Goal: Task Accomplishment & Management: Manage account settings

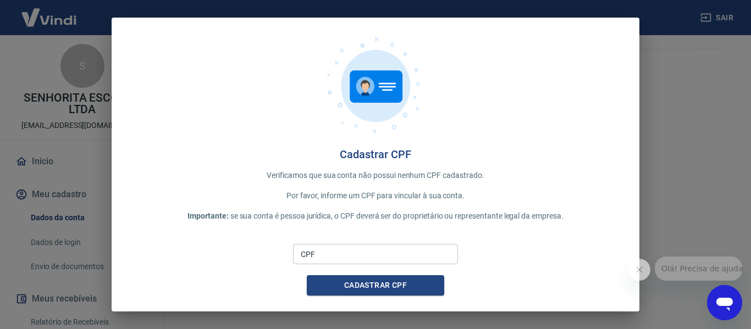
scroll to position [8, 0]
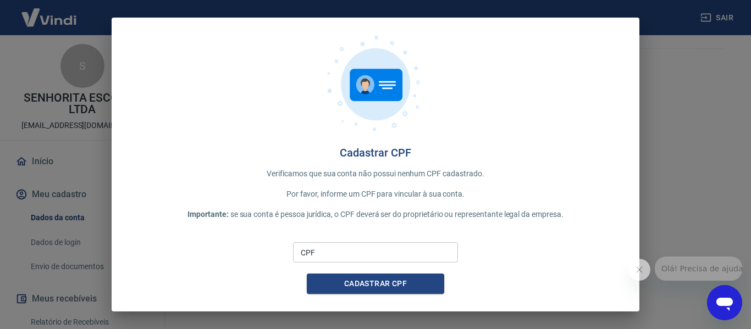
click at [366, 255] on input "CPF" at bounding box center [375, 252] width 165 height 20
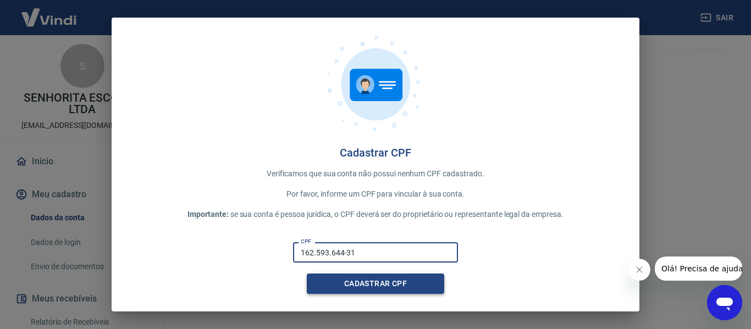
type input "162.593.644-31"
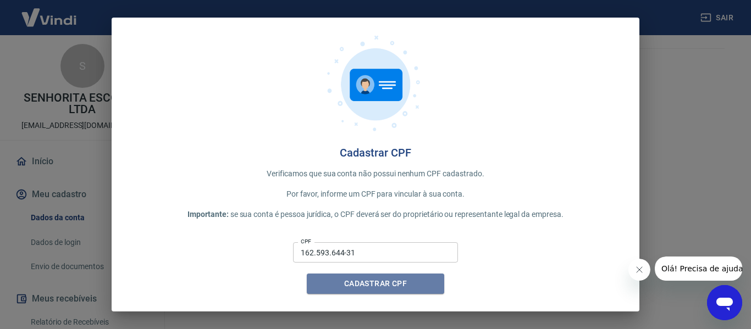
click at [376, 285] on button "Cadastrar CPF" at bounding box center [375, 284] width 137 height 20
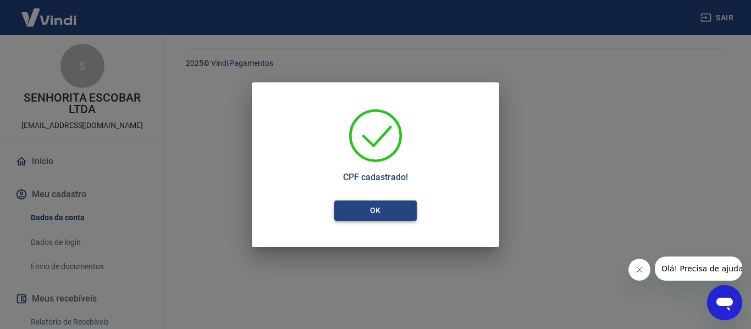
click at [404, 205] on button "OK" at bounding box center [375, 211] width 82 height 20
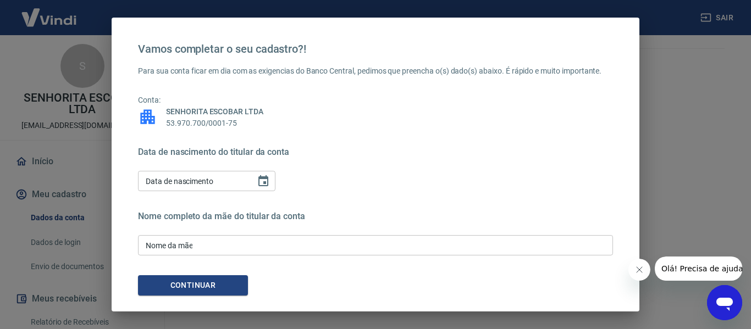
scroll to position [169, 0]
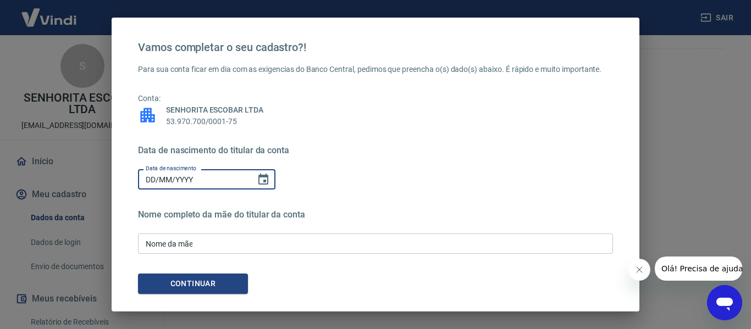
click at [213, 175] on input "DD/MM/YYYY" at bounding box center [193, 179] width 110 height 20
drag, startPoint x: 144, startPoint y: 178, endPoint x: 154, endPoint y: 179, distance: 10.0
click at [154, 179] on input "15/MM/YYYY" at bounding box center [193, 179] width 110 height 20
click at [148, 180] on input "15/MM/YYYY" at bounding box center [193, 179] width 110 height 20
type input "[DATE]"
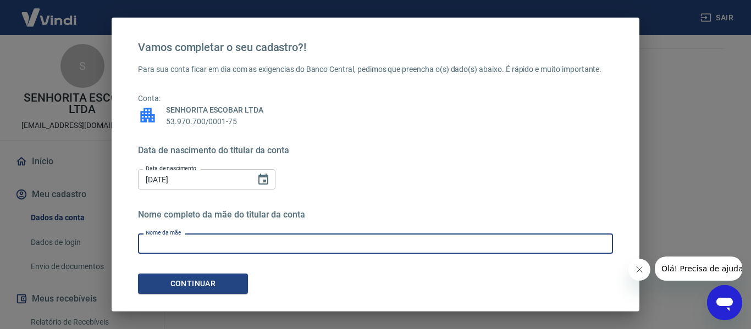
click at [225, 244] on input "Nome da mãe" at bounding box center [375, 244] width 475 height 20
type input "[PERSON_NAME]"
click at [172, 275] on button "Continuar" at bounding box center [193, 284] width 110 height 20
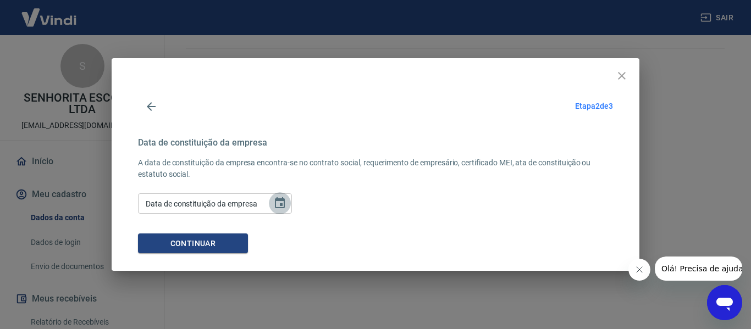
click at [275, 206] on icon "Choose date" at bounding box center [279, 203] width 13 height 13
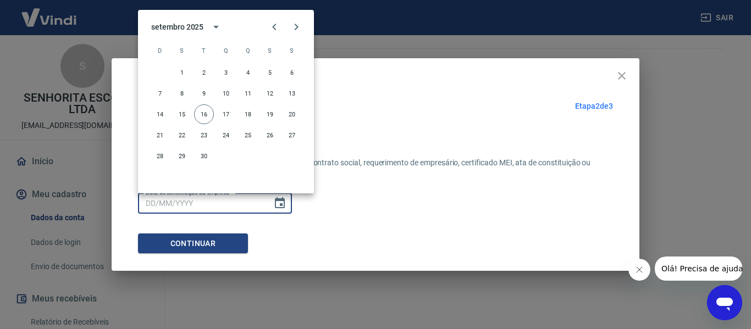
click at [354, 95] on div "Etapa 2 de 3" at bounding box center [375, 106] width 475 height 26
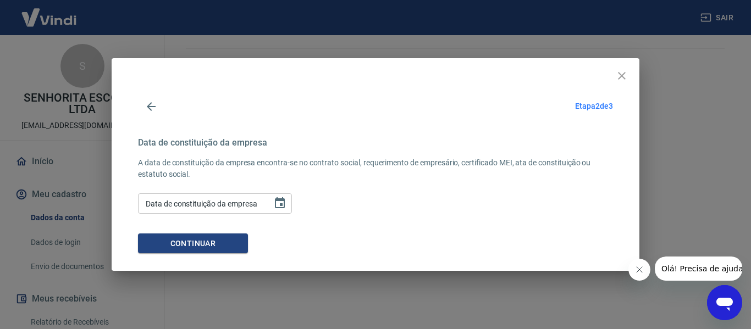
click at [217, 198] on div "Data de constituição da empresa Data de constituição da empresa" at bounding box center [215, 203] width 154 height 20
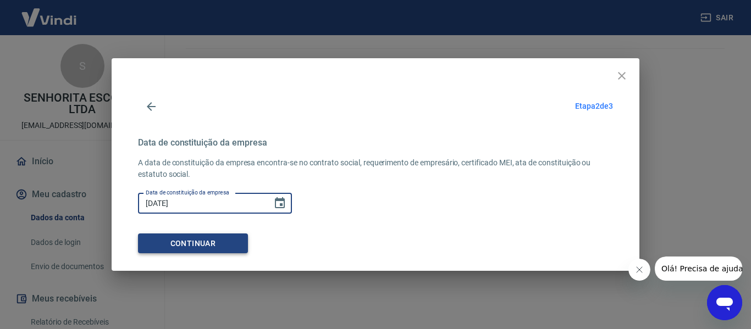
type input "[DATE]"
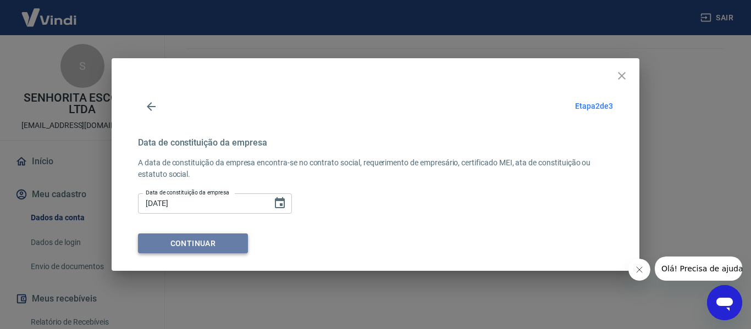
click at [234, 236] on button "Continuar" at bounding box center [193, 244] width 110 height 20
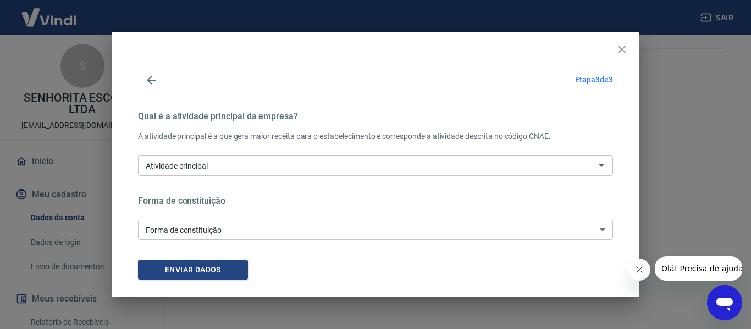
click at [215, 173] on div "Atividade principal" at bounding box center [375, 165] width 475 height 20
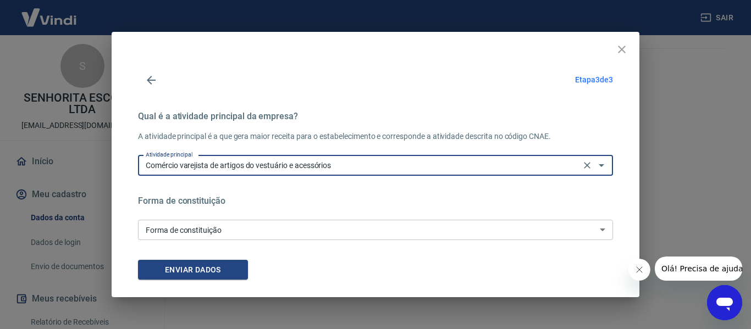
type input "Comércio varejista de artigos do vestuário e acessórios"
click at [214, 229] on select "Empresário Individual Micro empreendedor Empresa Individual de Responsabilidade…" at bounding box center [375, 230] width 475 height 20
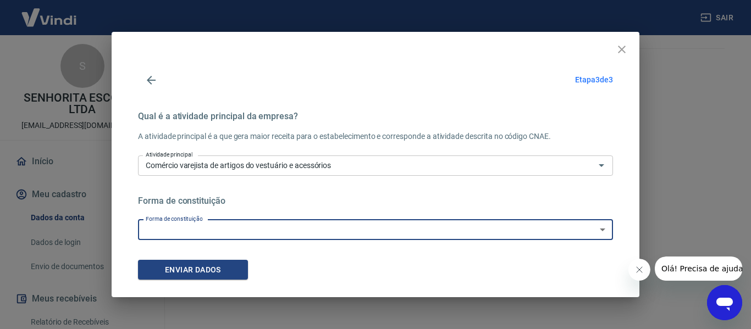
select select "9"
click at [138, 220] on select "Empresário Individual Micro empreendedor Empresa Individual de Responsabilidade…" at bounding box center [375, 230] width 475 height 20
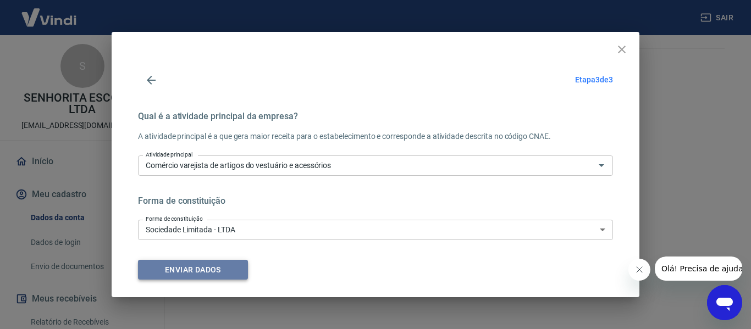
click at [206, 266] on button "Enviar dados" at bounding box center [193, 270] width 110 height 20
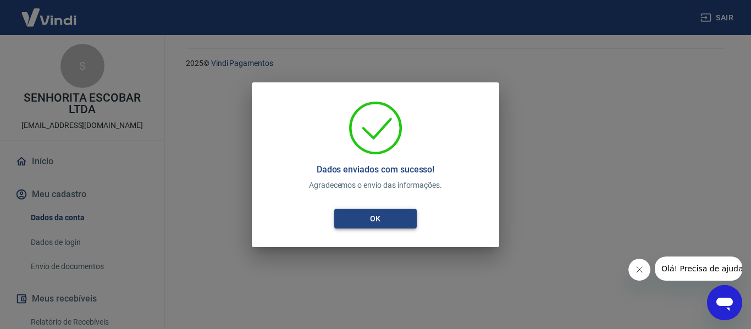
click at [374, 221] on button "OK" at bounding box center [375, 219] width 82 height 20
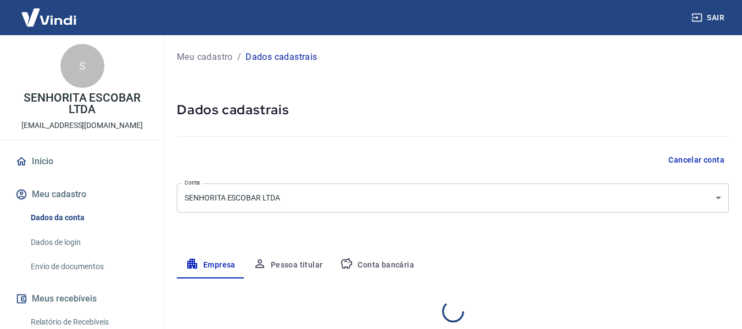
select select "PE"
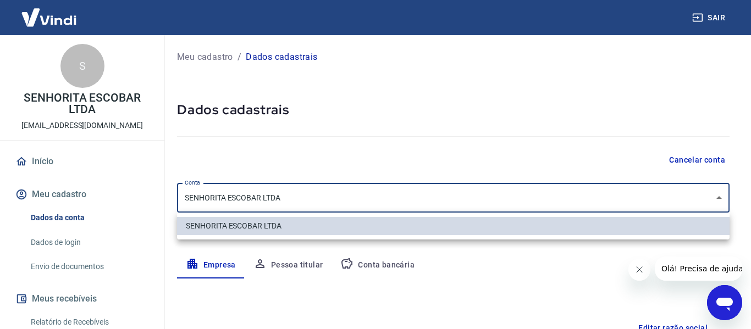
click at [240, 191] on body "Sair S SENHORITA ESCOBAR LTDA escobarsenhorita@gmail.com Início Meu cadastro Da…" at bounding box center [375, 164] width 751 height 329
click at [240, 191] on div at bounding box center [375, 164] width 751 height 329
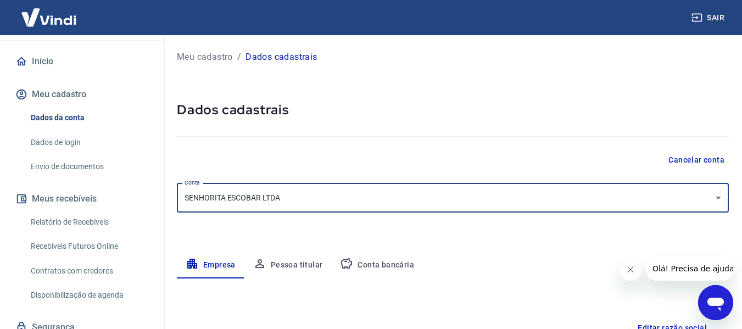
scroll to position [110, 0]
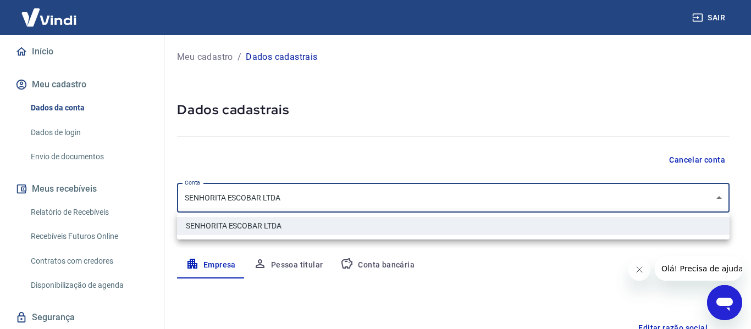
click at [486, 81] on div at bounding box center [375, 164] width 751 height 329
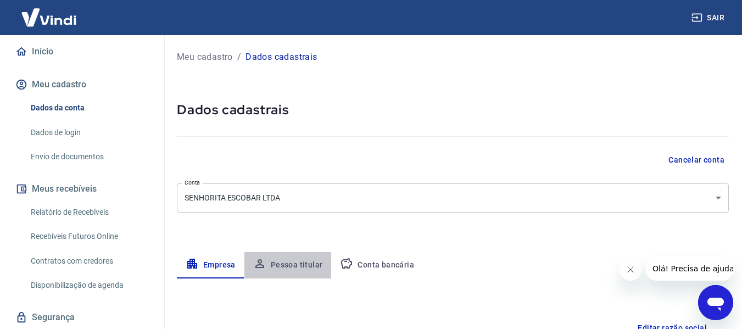
click at [296, 271] on button "Pessoa titular" at bounding box center [287, 265] width 87 height 26
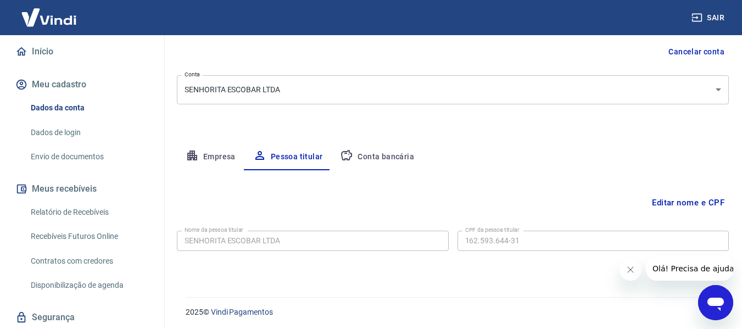
scroll to position [110, 0]
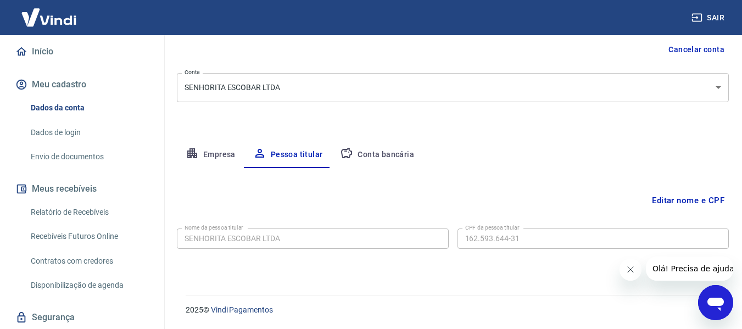
click at [366, 147] on button "Conta bancária" at bounding box center [377, 155] width 92 height 26
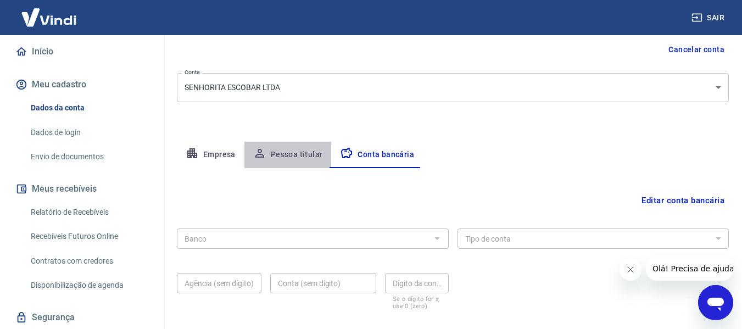
click at [298, 151] on button "Pessoa titular" at bounding box center [287, 155] width 87 height 26
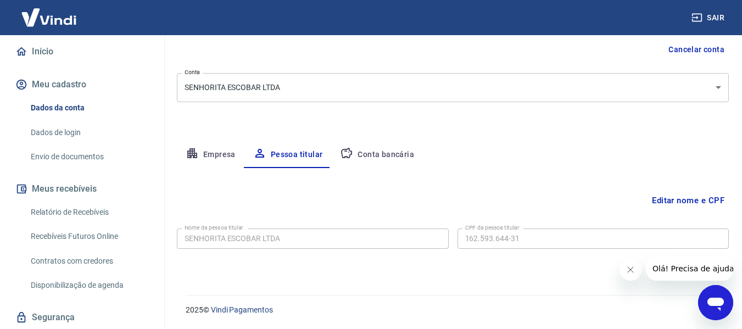
click at [230, 155] on button "Empresa" at bounding box center [211, 155] width 68 height 26
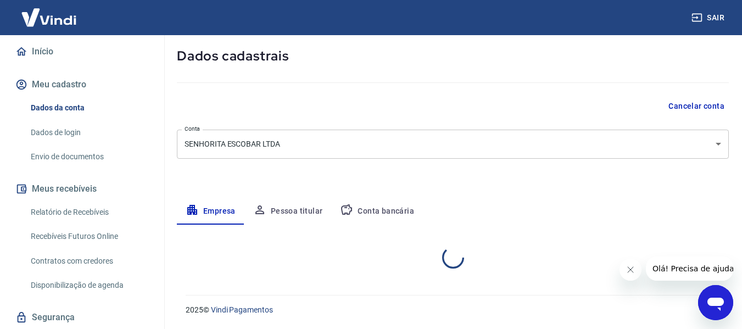
select select "PE"
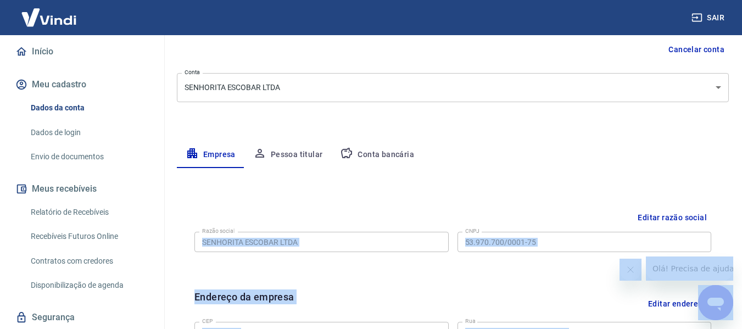
click at [438, 161] on div "Empresa Pessoa titular Conta bancária" at bounding box center [453, 155] width 552 height 26
click at [384, 253] on div "Razão social SENHORITA ESCOBAR LTDA Razão social CNPJ 53.970.700/0001-75 CNPJ" at bounding box center [452, 240] width 517 height 27
click at [290, 155] on button "Pessoa titular" at bounding box center [287, 155] width 87 height 26
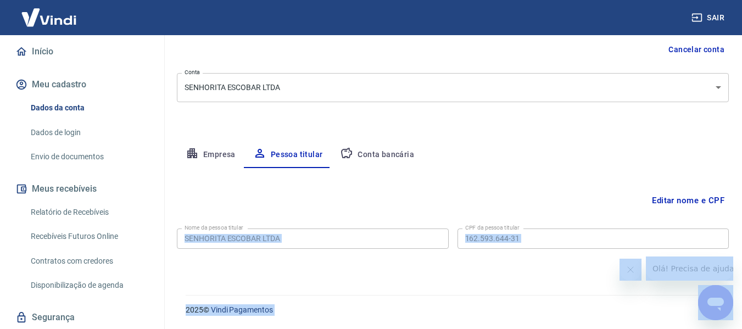
click at [379, 150] on button "Conta bancária" at bounding box center [377, 155] width 92 height 26
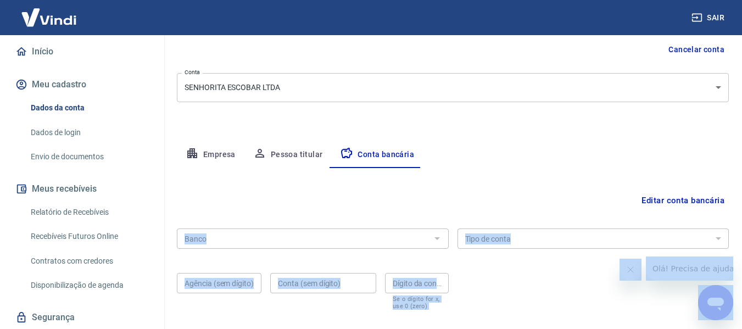
click at [381, 221] on div "Editar conta bancária Banco Banco Tipo de conta Conta Corrente Conta Poupança T…" at bounding box center [453, 249] width 552 height 162
click at [396, 253] on div "Banco Banco Tipo de conta Conta Corrente Conta Poupança Tipo de conta Agência (…" at bounding box center [453, 268] width 552 height 88
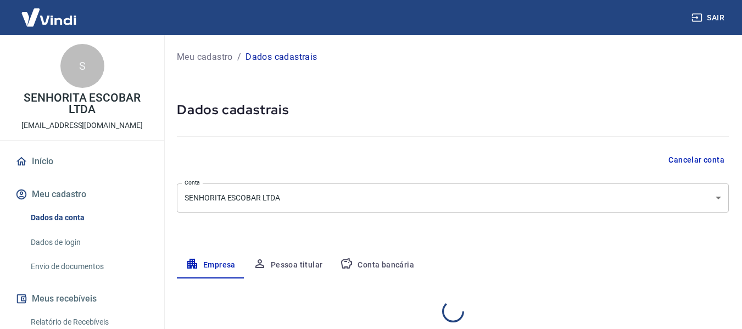
select select "PE"
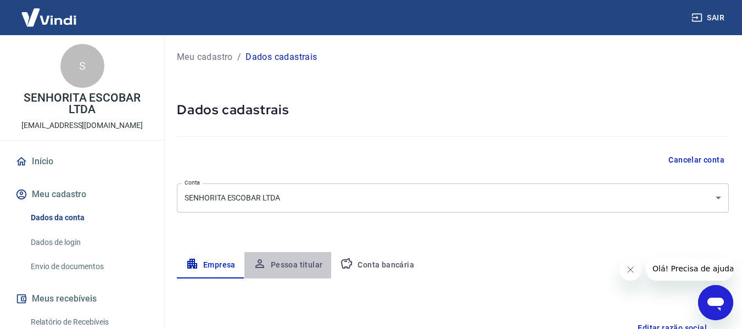
click at [280, 264] on button "Pessoa titular" at bounding box center [287, 265] width 87 height 26
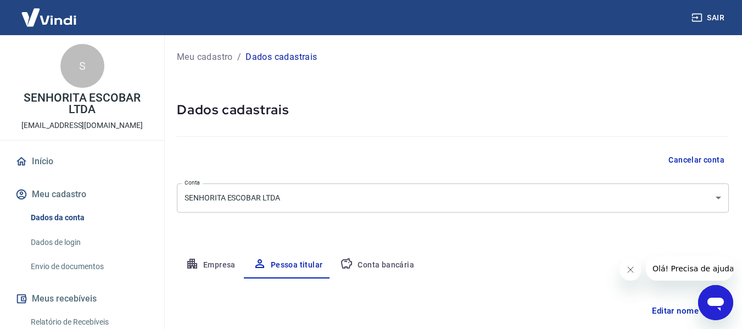
scroll to position [110, 0]
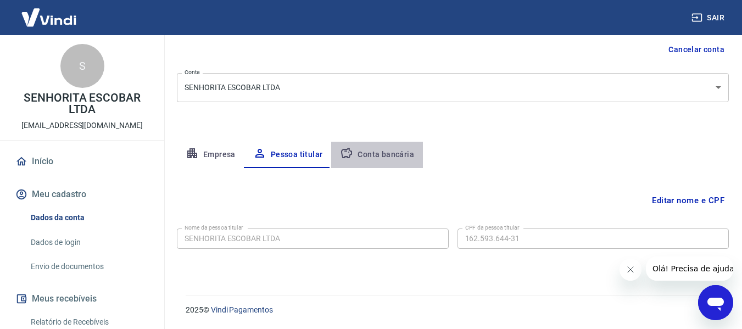
click at [392, 158] on button "Conta bancária" at bounding box center [377, 155] width 92 height 26
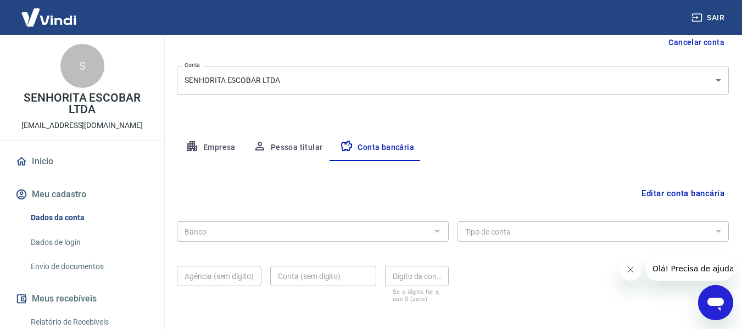
scroll to position [138, 0]
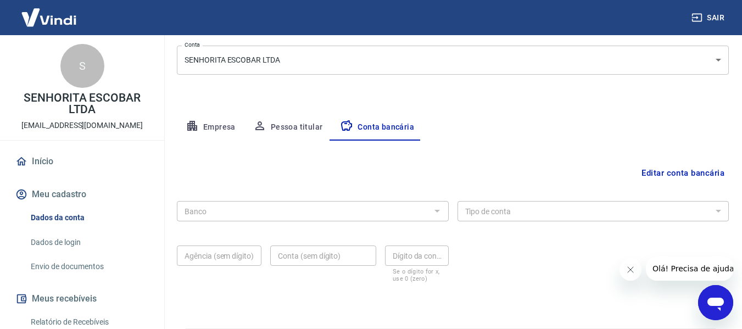
click at [704, 176] on button "Editar conta bancária" at bounding box center [683, 173] width 92 height 21
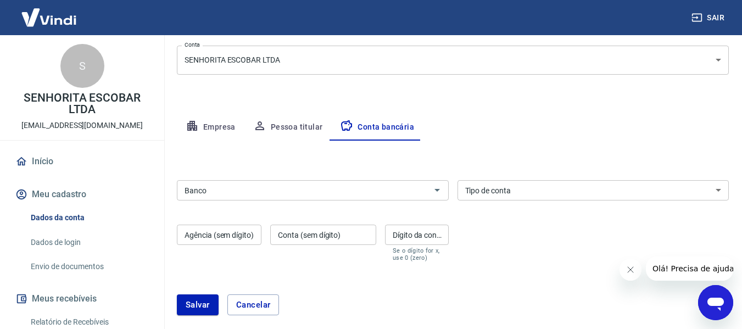
click at [288, 193] on input "Banco" at bounding box center [303, 191] width 247 height 14
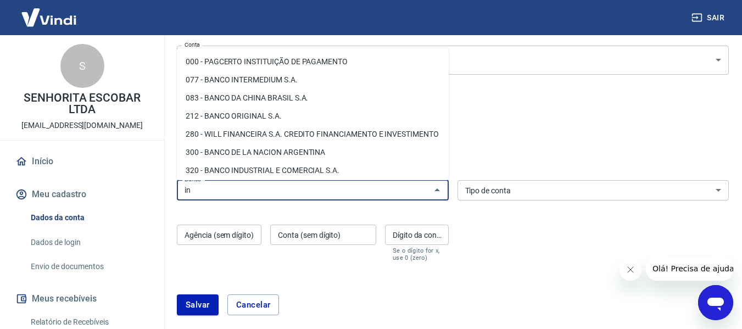
type input "i"
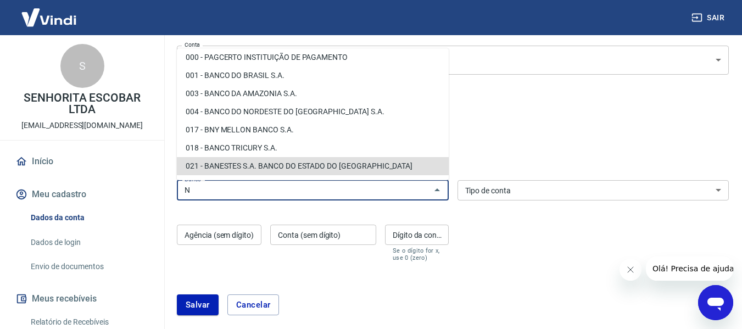
scroll to position [0, 0]
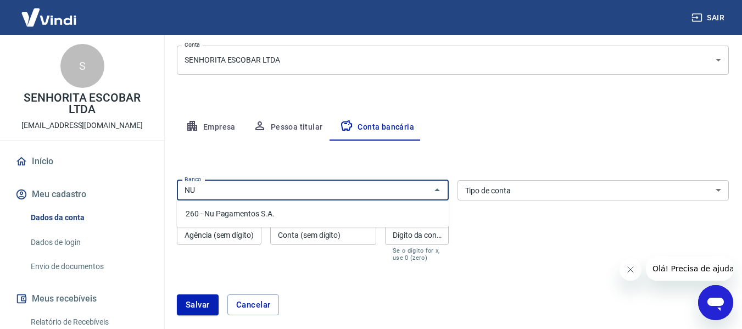
type input "N"
type input "077 - BANCO INTERMEDIUM S.A."
click at [494, 186] on select "Conta Corrente Conta Poupança" at bounding box center [594, 190] width 272 height 20
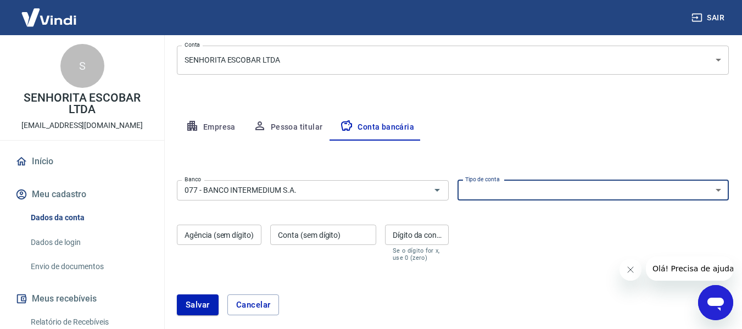
select select "1"
click at [458, 180] on select "Conta Corrente Conta Poupança" at bounding box center [594, 190] width 272 height 20
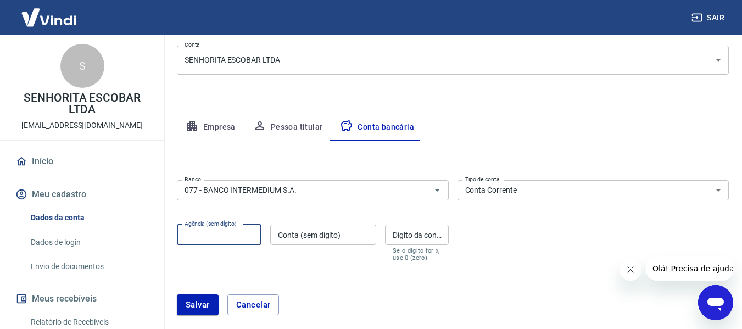
click at [236, 233] on input "Agência (sem dígito)" at bounding box center [219, 235] width 85 height 20
click at [305, 234] on input "Conta (sem dígito)" at bounding box center [323, 235] width 106 height 20
click at [240, 239] on input "0001" at bounding box center [219, 235] width 85 height 20
type input "0001"
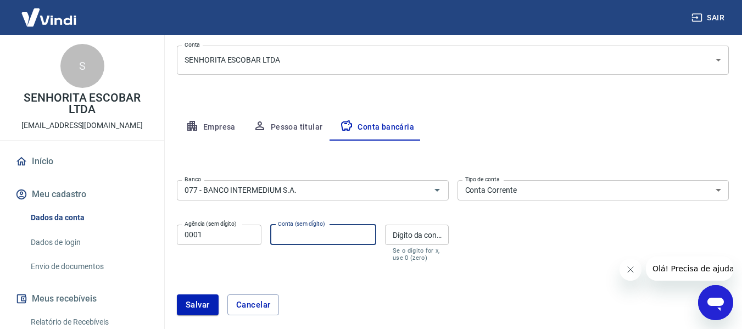
click at [296, 242] on input "Conta (sem dígito)" at bounding box center [323, 235] width 106 height 20
type input "34373816"
click at [420, 236] on input "Dígito da conta" at bounding box center [417, 235] width 64 height 20
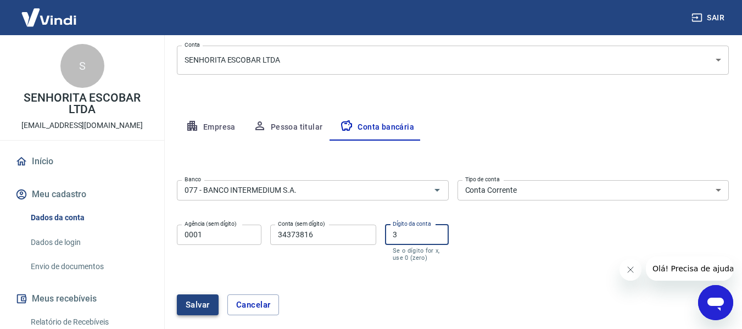
type input "3"
click at [209, 306] on button "Salvar" at bounding box center [198, 304] width 42 height 21
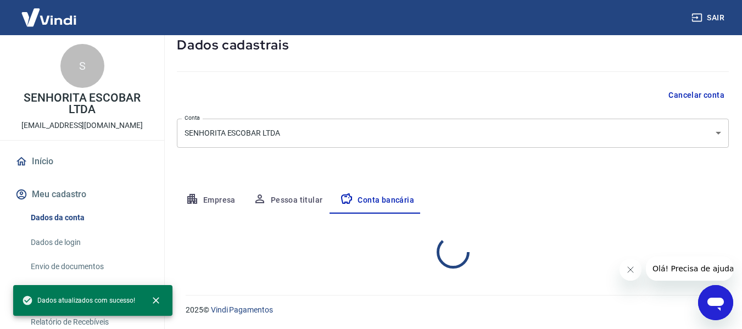
select select "1"
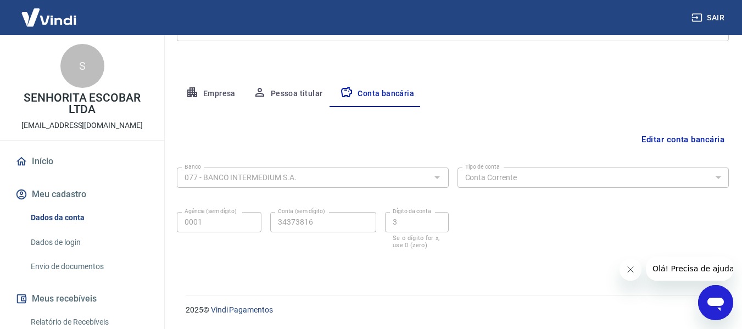
click at [55, 20] on img at bounding box center [48, 18] width 71 height 34
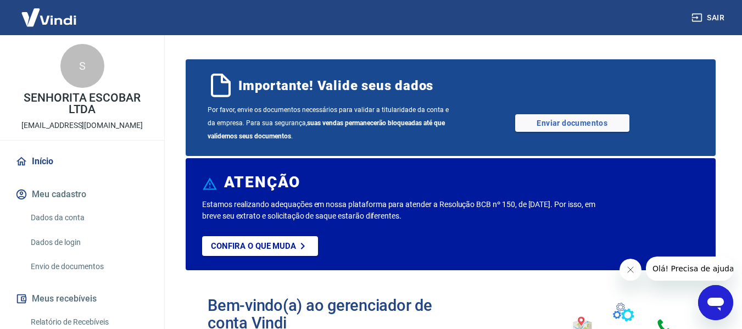
drag, startPoint x: 56, startPoint y: 20, endPoint x: 75, endPoint y: 13, distance: 20.2
click at [56, 20] on img at bounding box center [48, 18] width 71 height 34
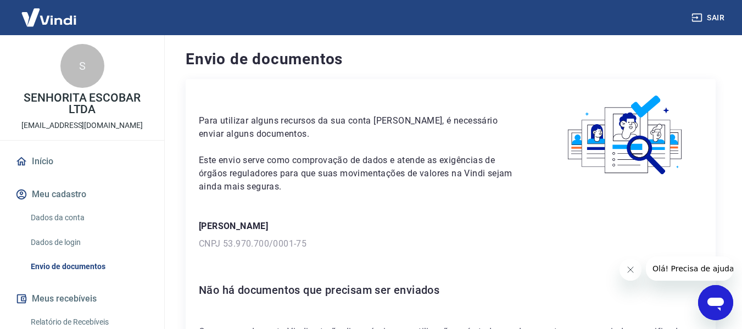
click at [64, 15] on img at bounding box center [48, 18] width 71 height 34
